Goal: Information Seeking & Learning: Check status

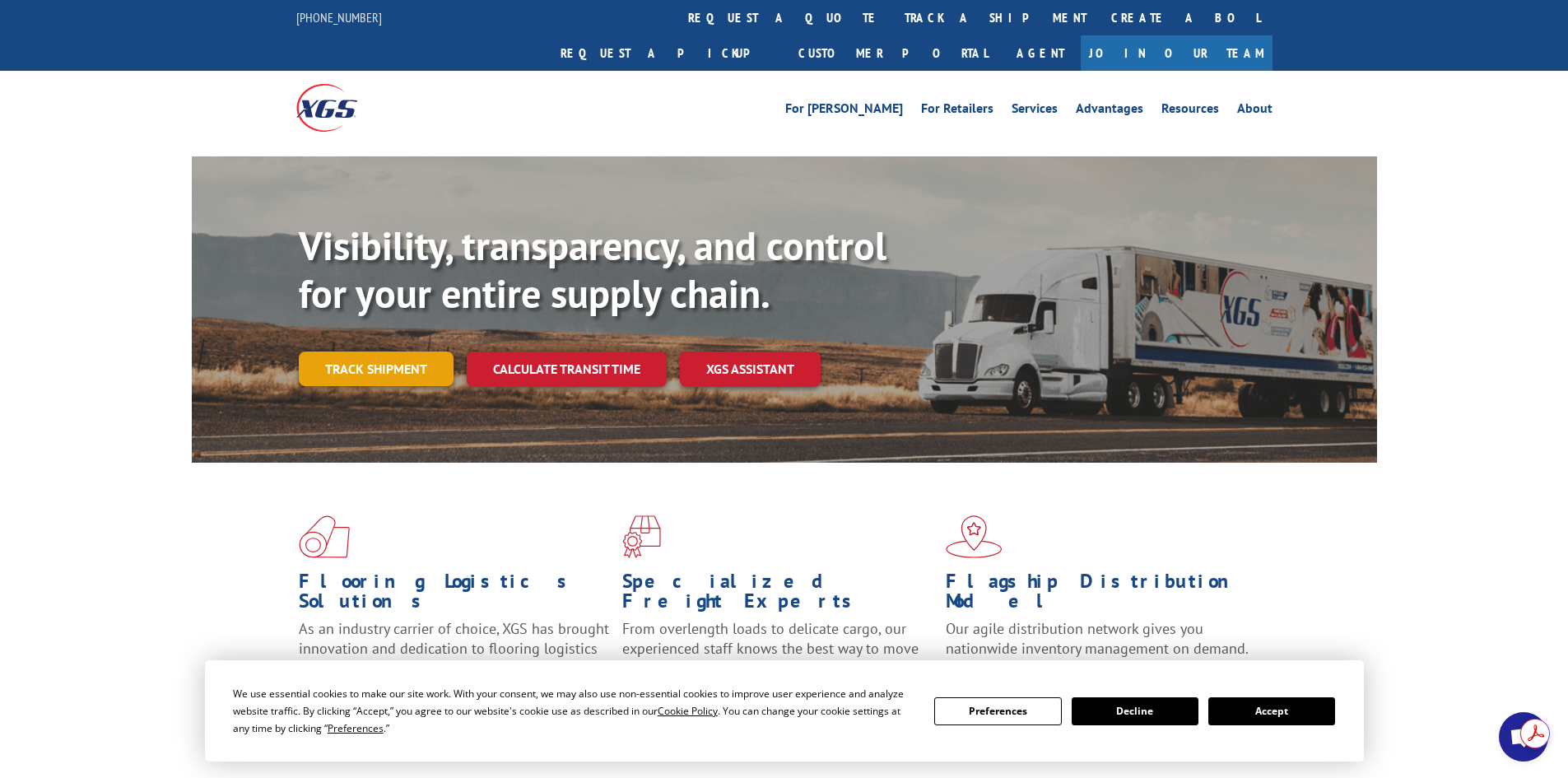
click at [355, 351] on link "Track shipment" at bounding box center [376, 369] width 155 height 35
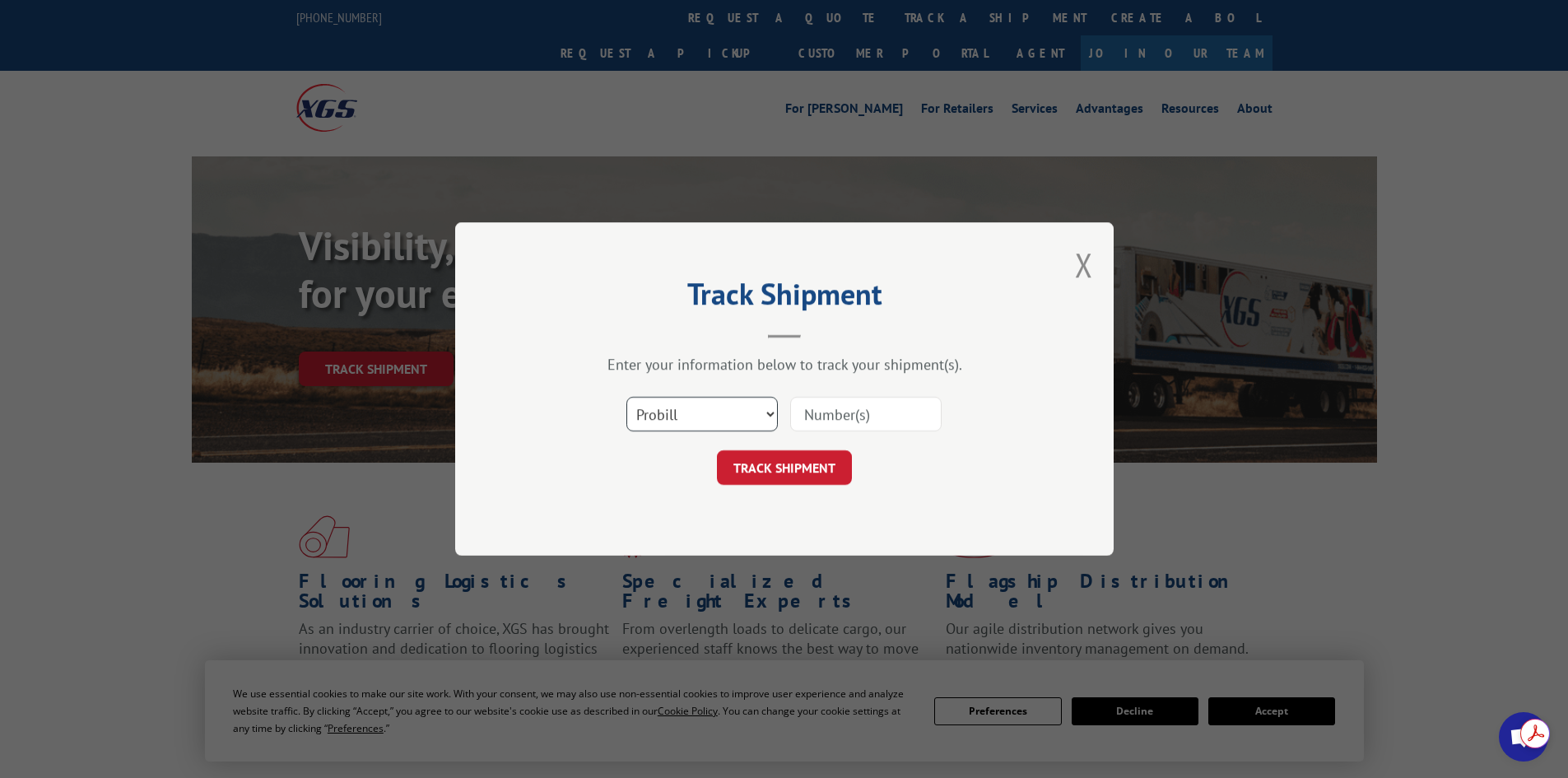
click at [701, 413] on select "Select category... Probill BOL PO" at bounding box center [702, 414] width 152 height 35
select select "bol"
click at [626, 397] on select "Select category... Probill BOL PO" at bounding box center [702, 414] width 152 height 35
click at [837, 418] on input at bounding box center [866, 414] width 152 height 35
type input "54400390"
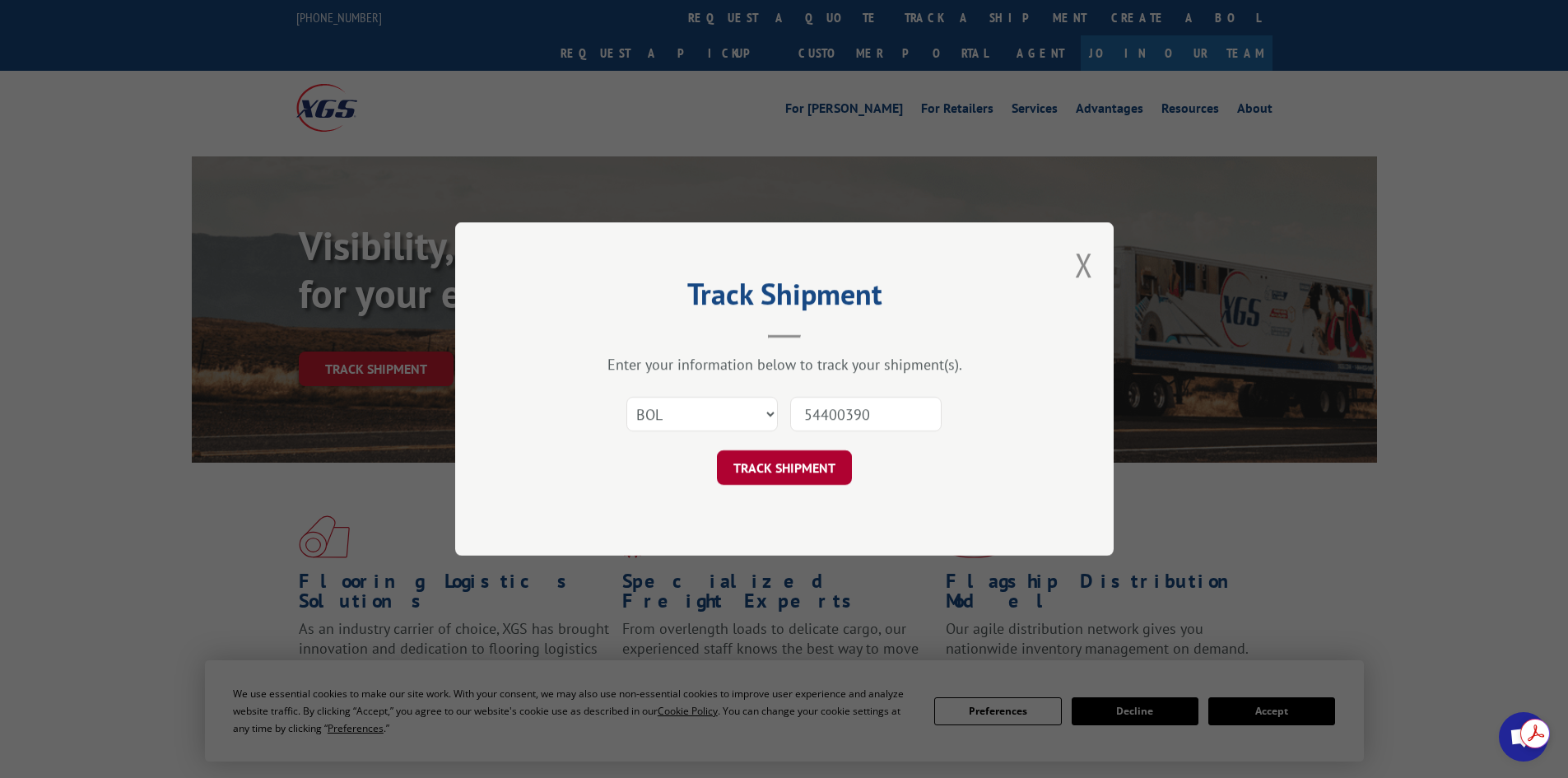
click at [815, 476] on button "TRACK SHIPMENT" at bounding box center [784, 468] width 135 height 35
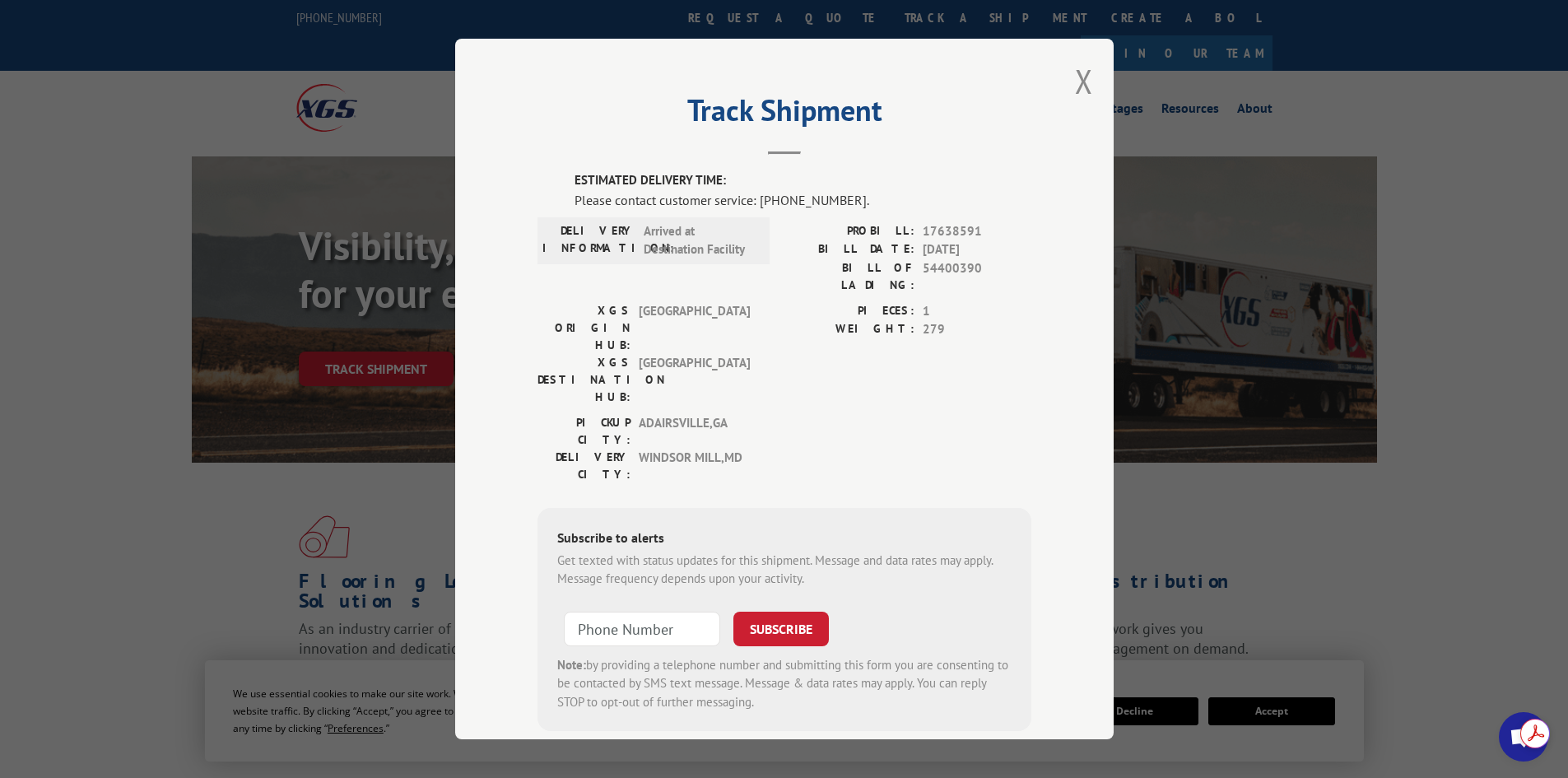
click at [775, 157] on div "Track Shipment ESTIMATED DELIVERY TIME: Please contact customer service: [PHONE…" at bounding box center [784, 389] width 659 height 701
click at [1075, 87] on button "Close modal" at bounding box center [1084, 81] width 18 height 44
